Goal: Information Seeking & Learning: Learn about a topic

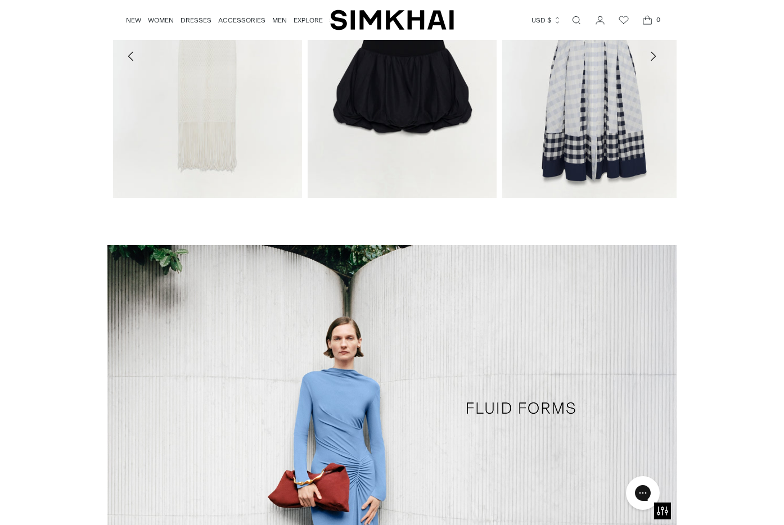
scroll to position [560, 0]
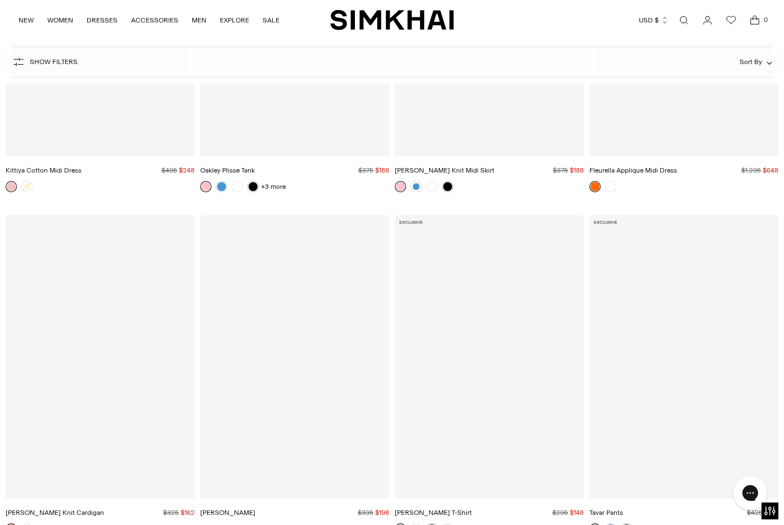
scroll to position [14173, 0]
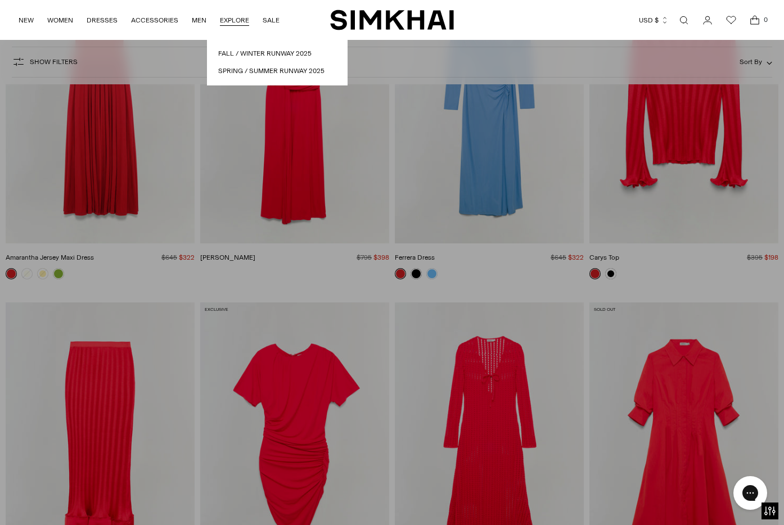
click at [244, 22] on link "EXPLORE" at bounding box center [234, 20] width 29 height 25
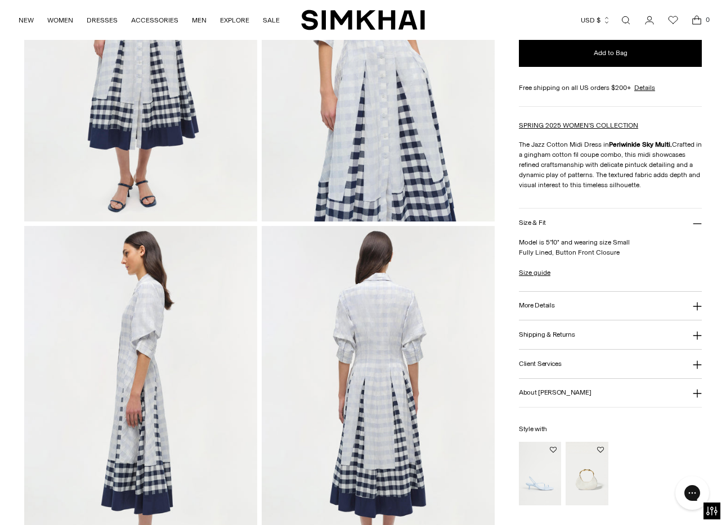
scroll to position [215, 0]
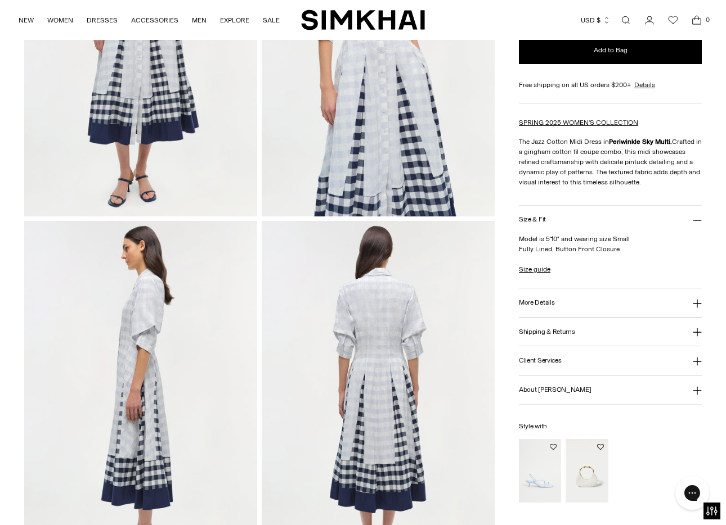
click at [624, 302] on button "More Details" at bounding box center [610, 303] width 183 height 29
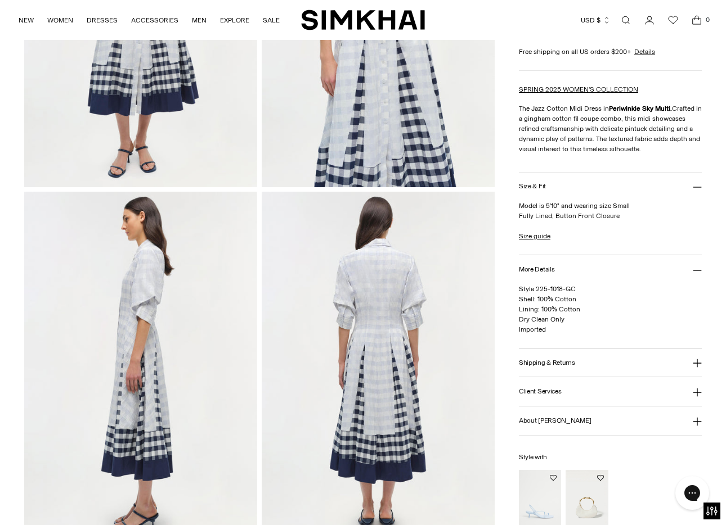
scroll to position [250, 0]
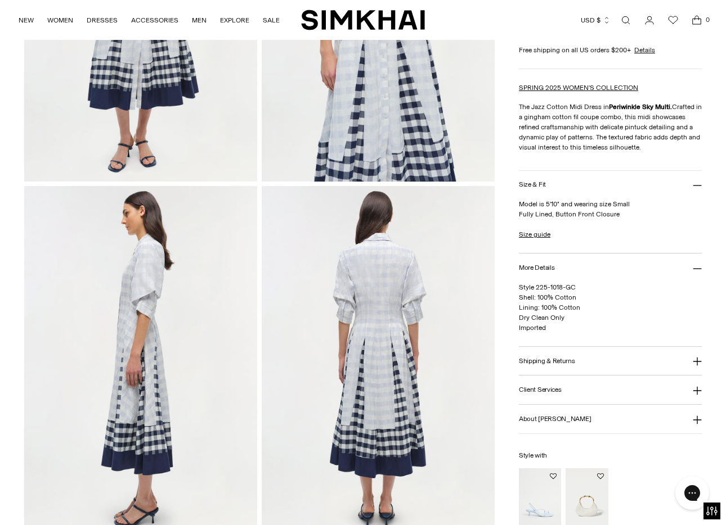
click at [623, 363] on button "Shipping & Returns" at bounding box center [610, 361] width 183 height 29
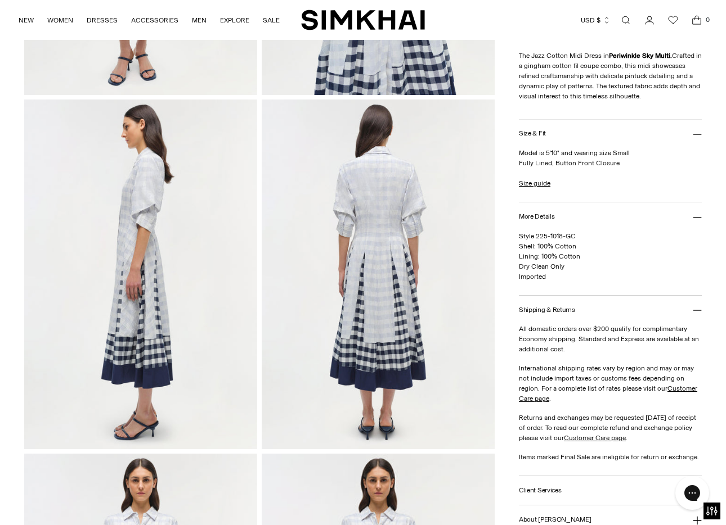
scroll to position [550, 0]
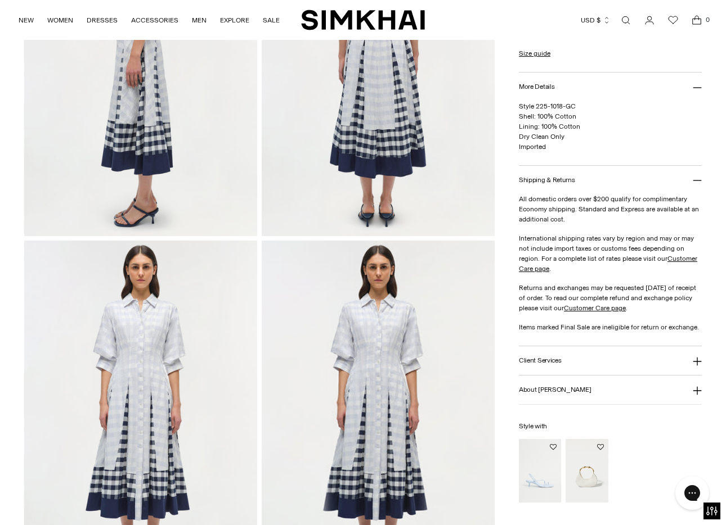
click at [613, 384] on button "About Jonathan Simkhai" at bounding box center [610, 390] width 183 height 29
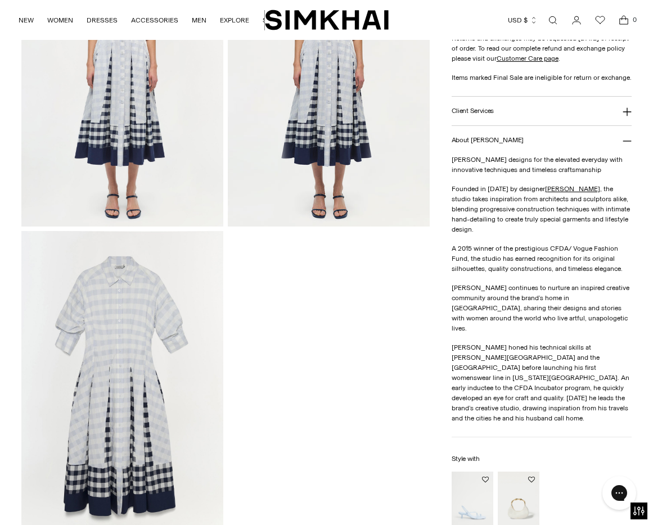
scroll to position [799, 0]
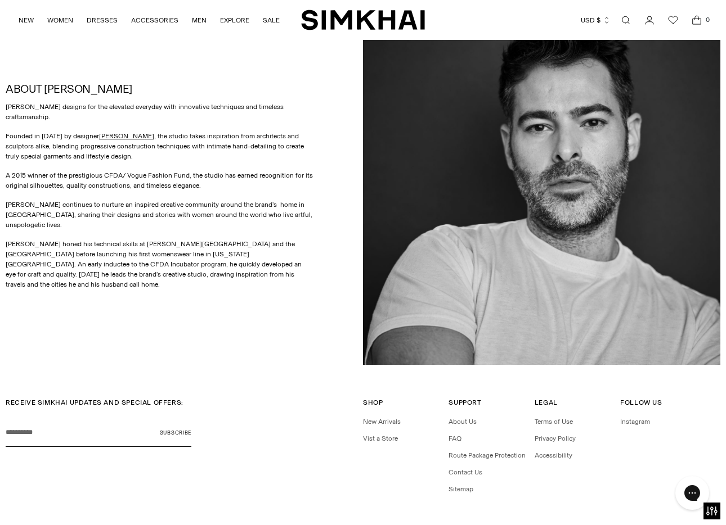
scroll to position [471, 0]
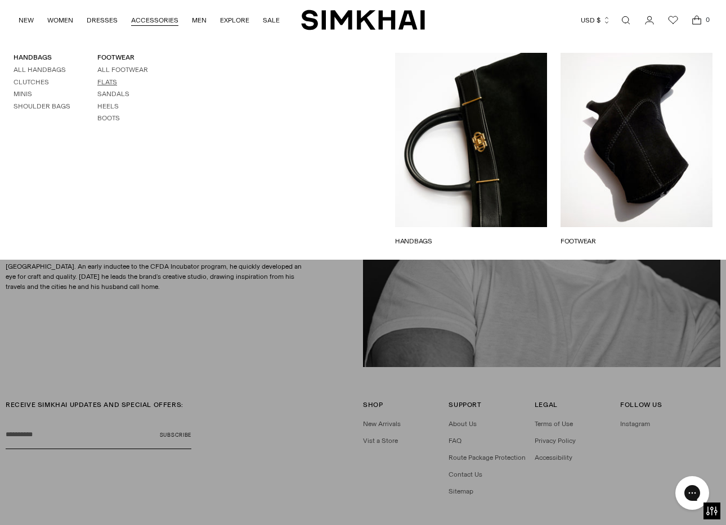
click at [105, 82] on link "Flats" at bounding box center [107, 82] width 20 height 8
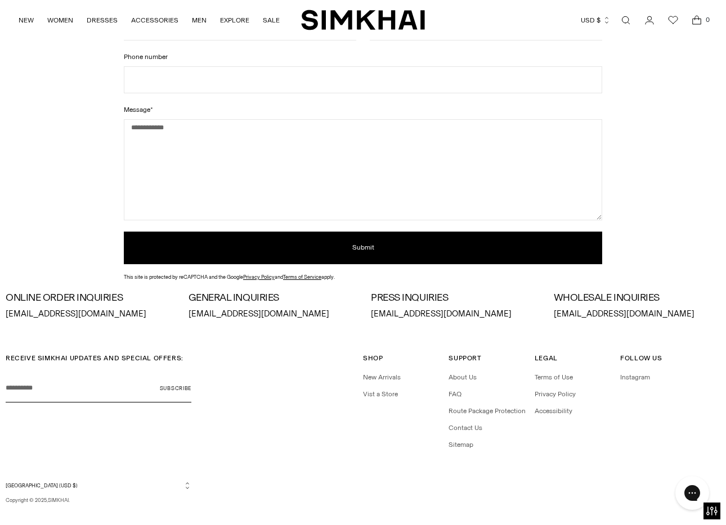
scroll to position [167, 0]
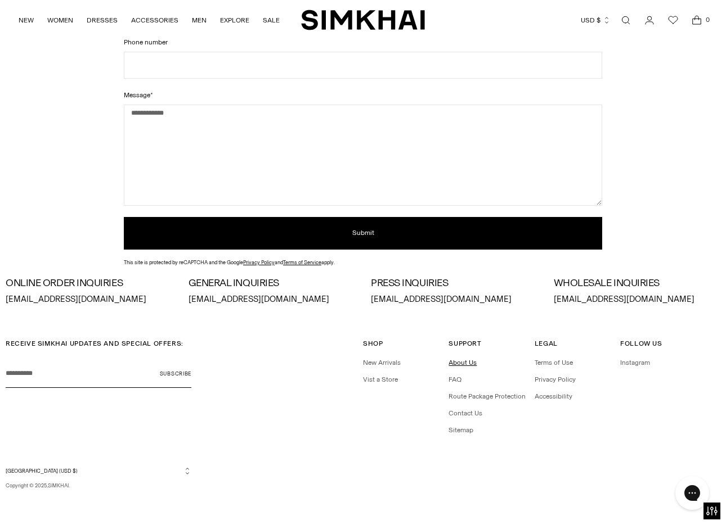
click at [462, 366] on link "About Us" at bounding box center [462, 363] width 28 height 8
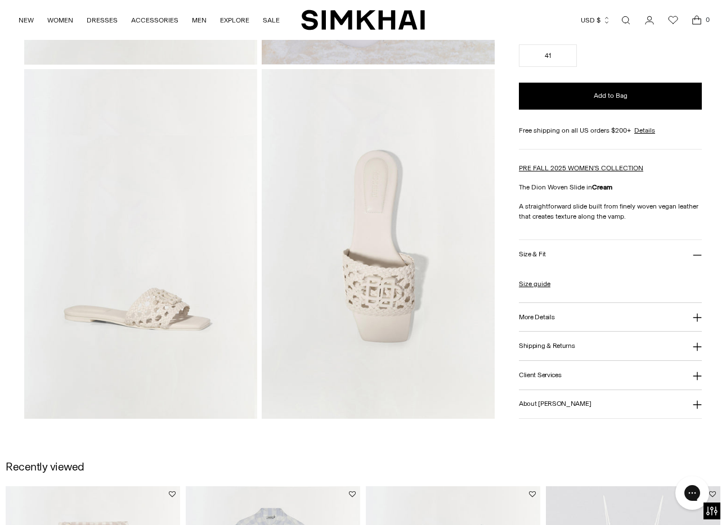
click at [565, 404] on h3 "About Jonathan Simkhai" at bounding box center [555, 403] width 72 height 7
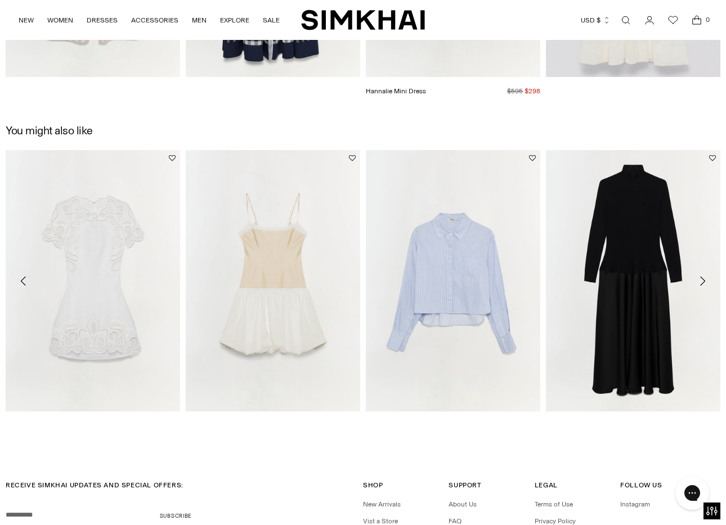
scroll to position [1302, 0]
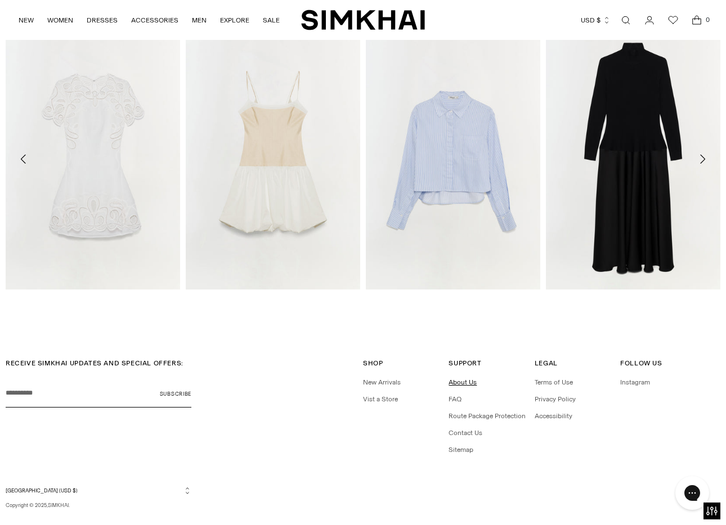
click at [465, 379] on link "About Us" at bounding box center [462, 383] width 28 height 8
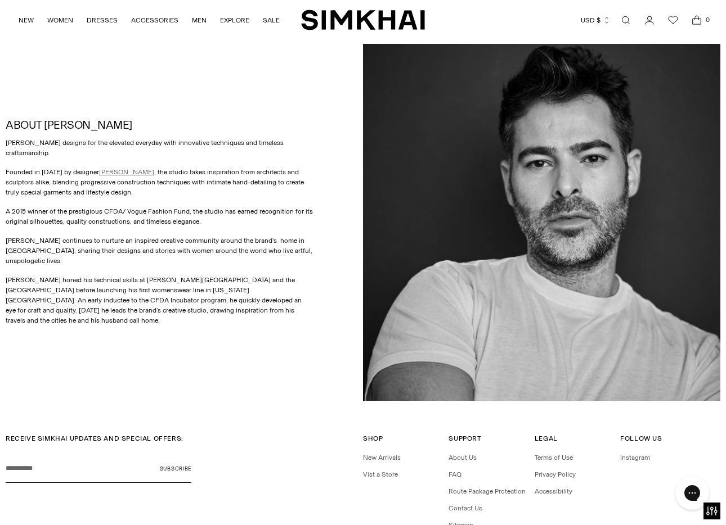
click at [119, 173] on link "[PERSON_NAME]" at bounding box center [126, 172] width 55 height 8
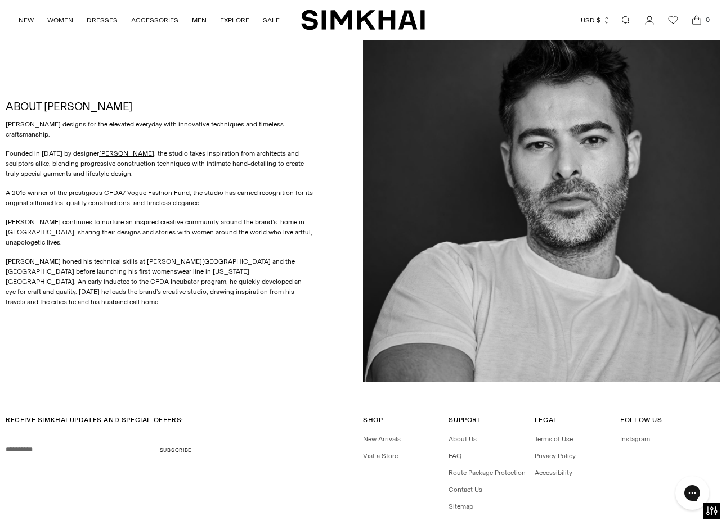
scroll to position [454, 0]
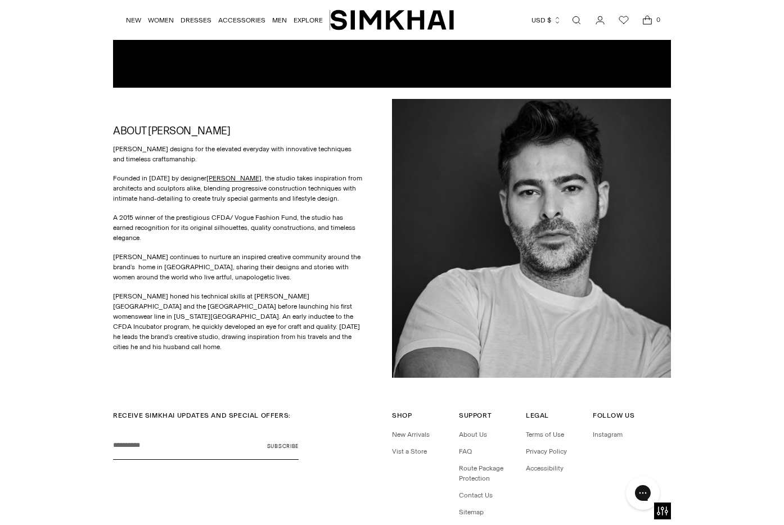
scroll to position [292, 0]
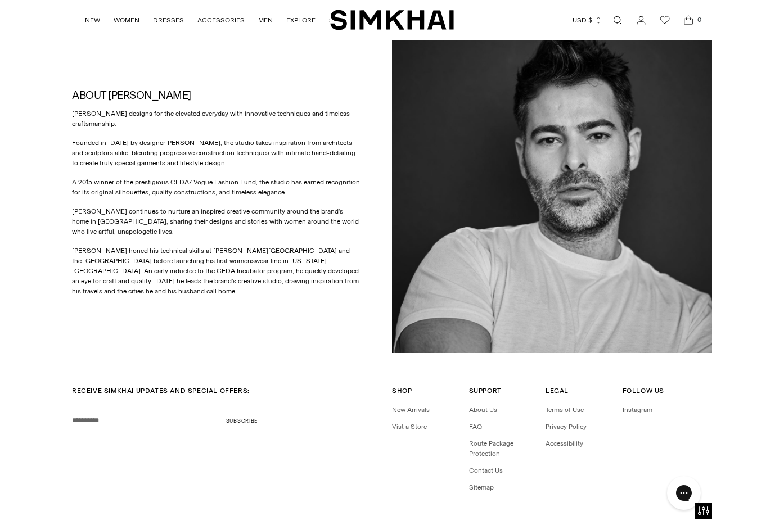
scroll to position [407, 0]
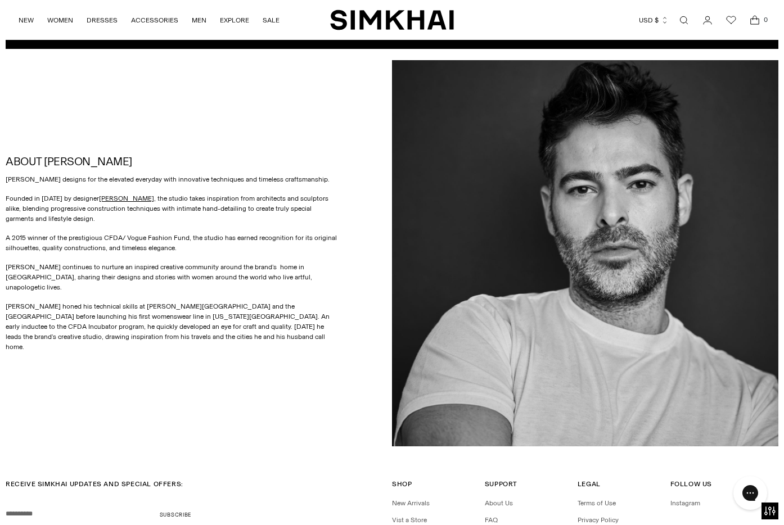
scroll to position [456, 0]
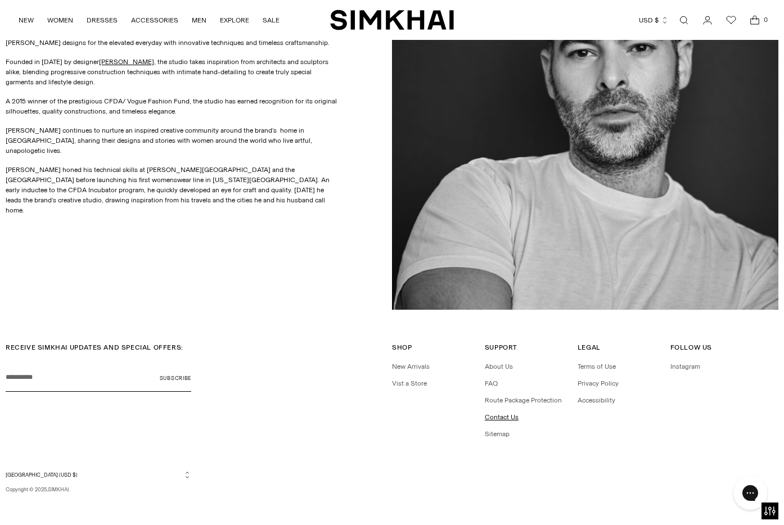
click at [502, 415] on link "Contact Us" at bounding box center [502, 417] width 34 height 8
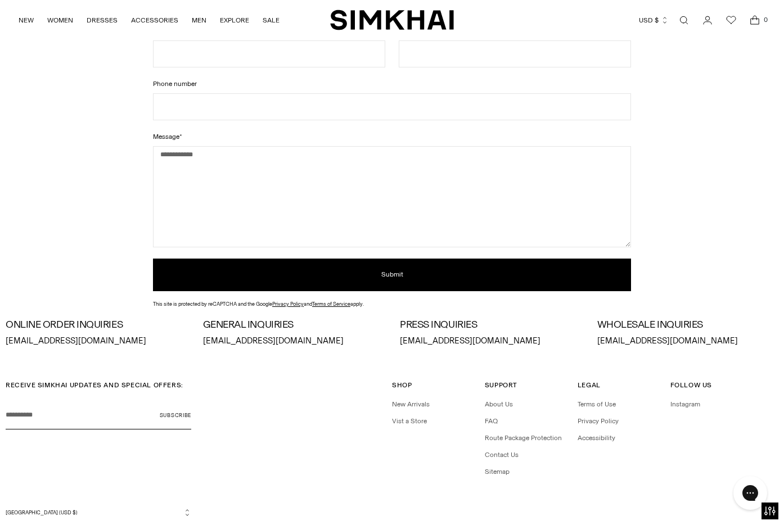
scroll to position [167, 0]
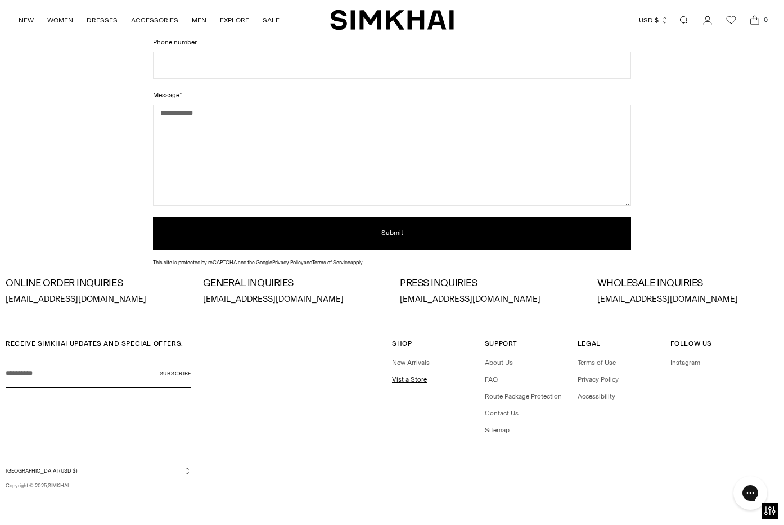
click at [406, 382] on link "Vist a Store" at bounding box center [409, 380] width 35 height 8
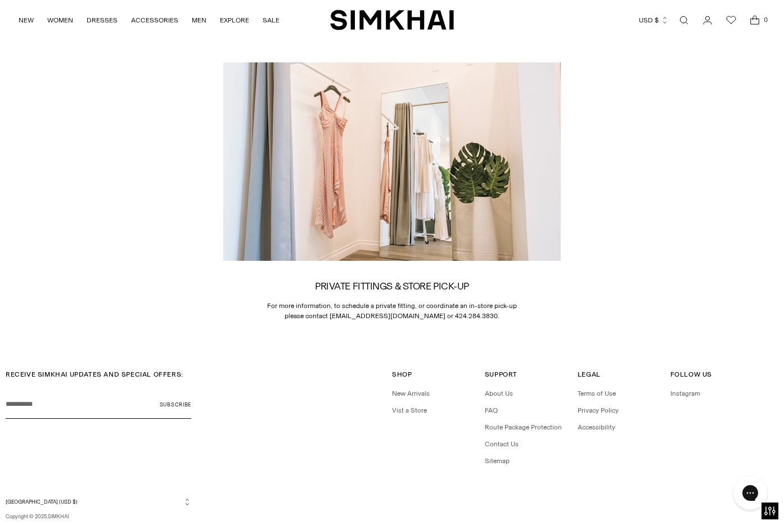
scroll to position [1623, 0]
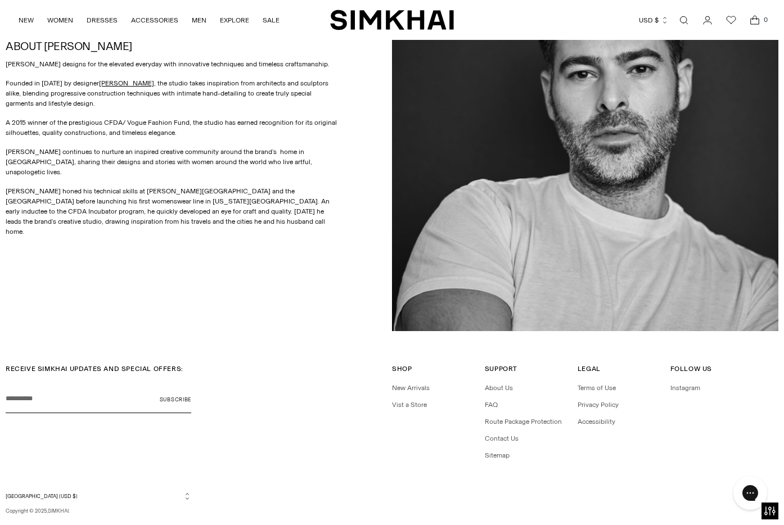
scroll to position [542, 0]
